Goal: Transaction & Acquisition: Purchase product/service

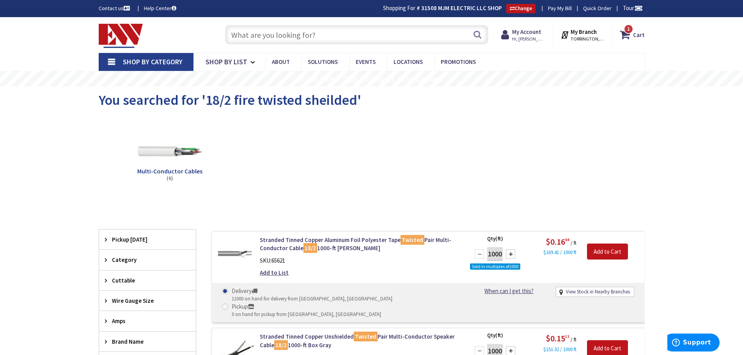
click at [396, 32] on input "text" at bounding box center [356, 34] width 263 height 19
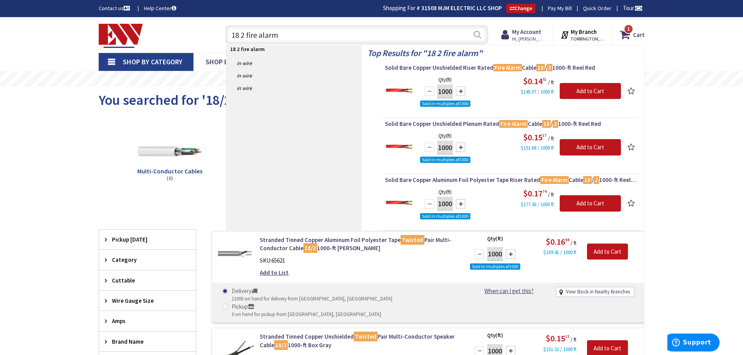
type input "18 2 fire alarm"
click at [477, 32] on button "Search" at bounding box center [477, 35] width 10 height 18
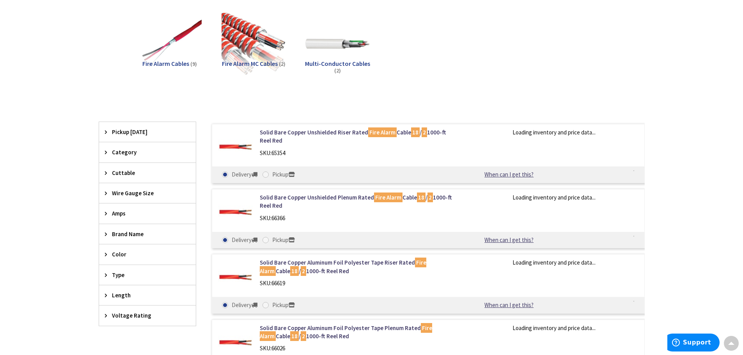
scroll to position [78, 0]
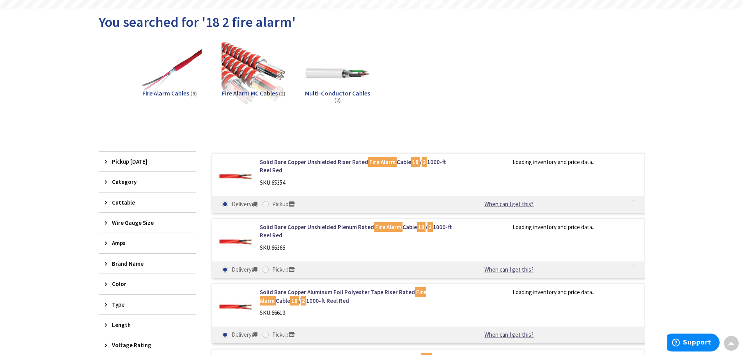
type input "[GEOGRAPHIC_DATA], [PERSON_NAME] 180 St. bet. [PERSON_NAME][GEOGRAPHIC_DATA] an…"
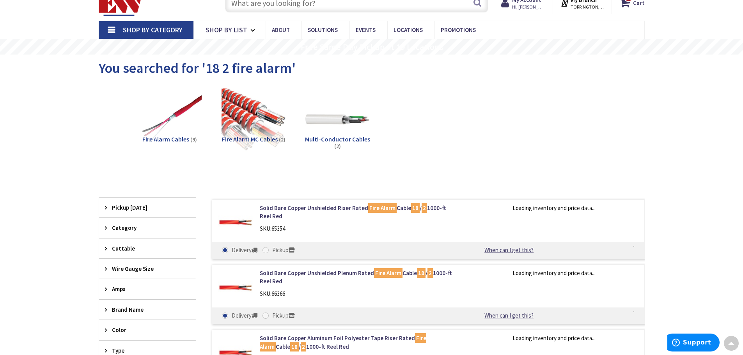
scroll to position [0, 0]
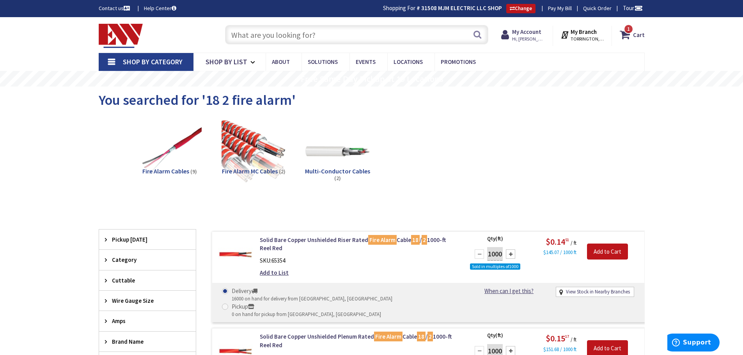
click at [176, 170] on span "Fire Alarm Cables" at bounding box center [165, 171] width 47 height 8
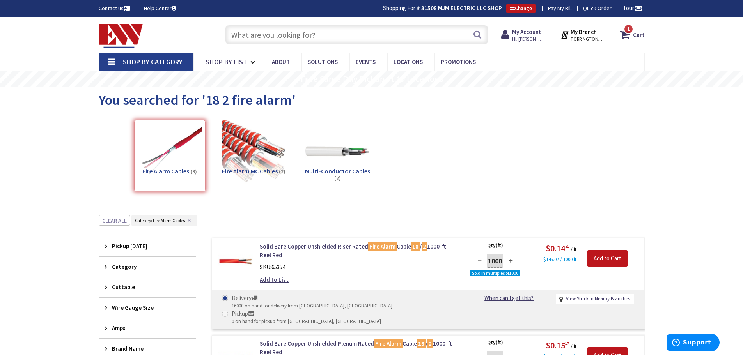
click at [244, 172] on span "Fire Alarm MC Cables" at bounding box center [250, 171] width 56 height 8
click at [639, 36] on strong "Cart" at bounding box center [639, 35] width 12 height 14
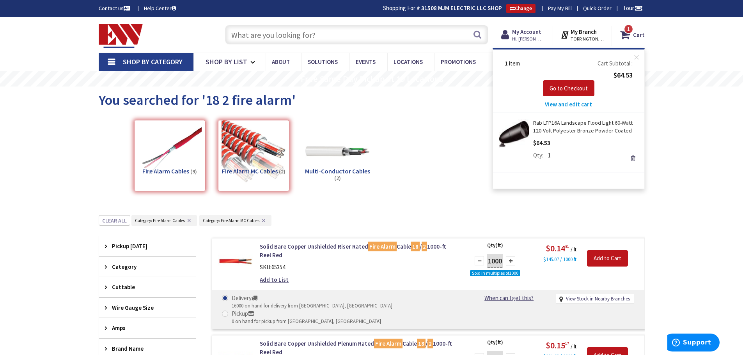
click at [631, 157] on link "Remove" at bounding box center [632, 158] width 11 height 11
